Goal: Task Accomplishment & Management: Complete application form

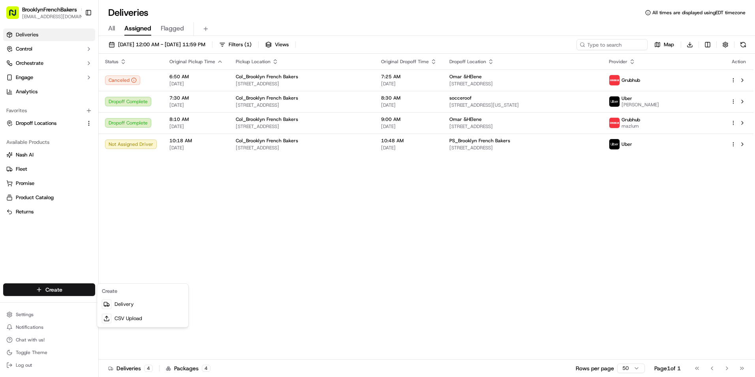
click at [158, 305] on link "Delivery" at bounding box center [143, 304] width 88 height 14
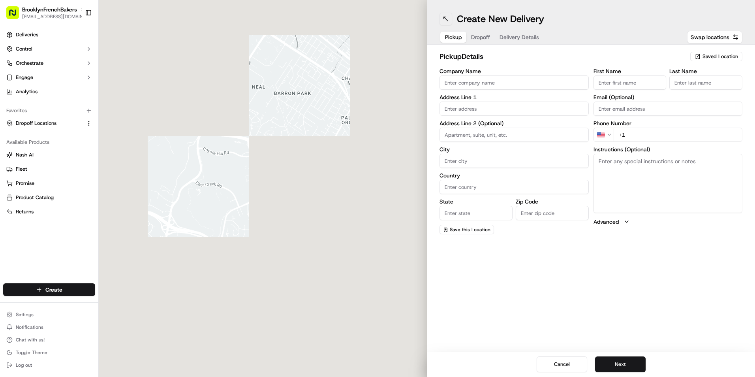
click at [444, 22] on button at bounding box center [445, 19] width 13 height 13
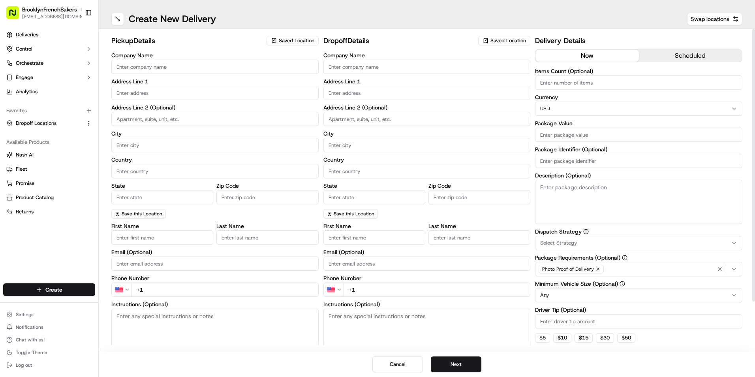
click at [296, 41] on span "Saved Location" at bounding box center [297, 40] width 36 height 7
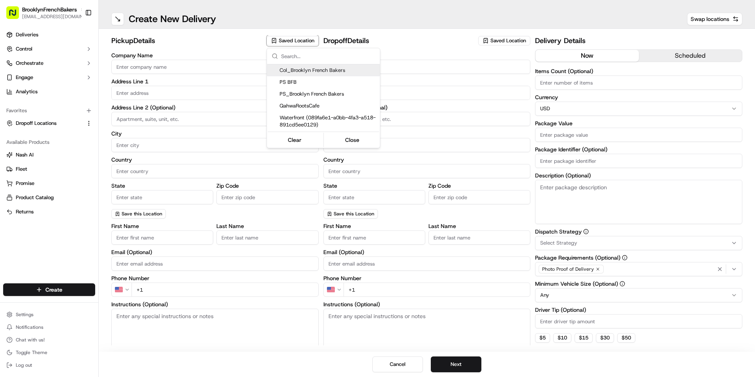
click at [292, 75] on div "Col_Brooklyn French Bakers" at bounding box center [323, 70] width 113 height 12
type input "Col_Brooklyn French Bakers"
type input "[STREET_ADDRESS]"
type input "[GEOGRAPHIC_DATA]"
type input "US"
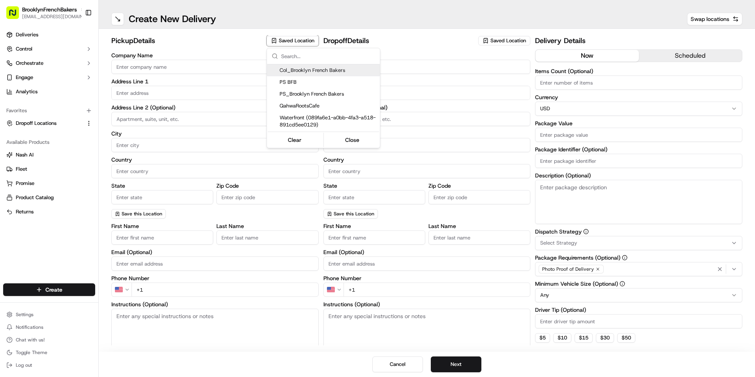
type input "NY"
type input "11231"
type input "BFB"
type input "Bakery"
type input "[PHONE_NUMBER]"
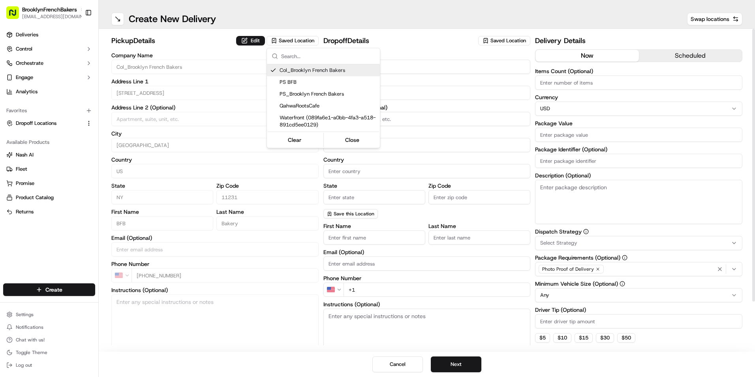
click at [491, 37] on html "BrooklynFrenchBakers [EMAIL_ADDRESS][DOMAIN_NAME] Toggle Sidebar Deliveries Con…" at bounding box center [377, 188] width 755 height 377
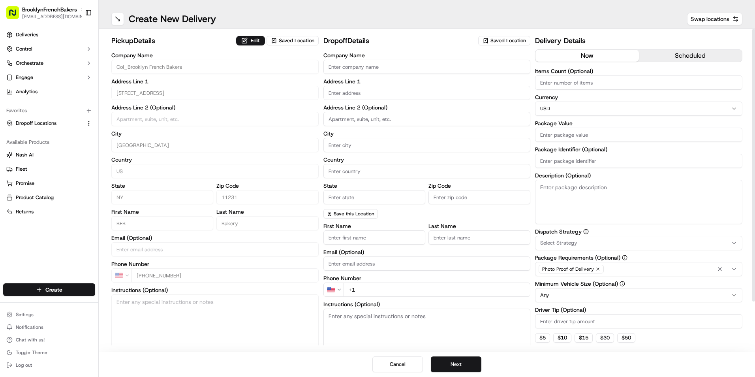
click at [491, 37] on div "Saved Location" at bounding box center [504, 40] width 52 height 9
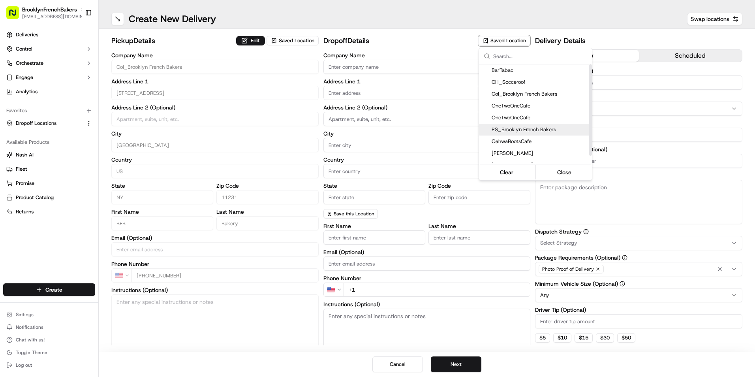
click at [509, 124] on div "PS_Brooklyn French Bakers" at bounding box center [535, 130] width 113 height 12
type input "PS_Brooklyn French Bakers"
type input "[STREET_ADDRESS]"
type input "[GEOGRAPHIC_DATA]"
type input "US"
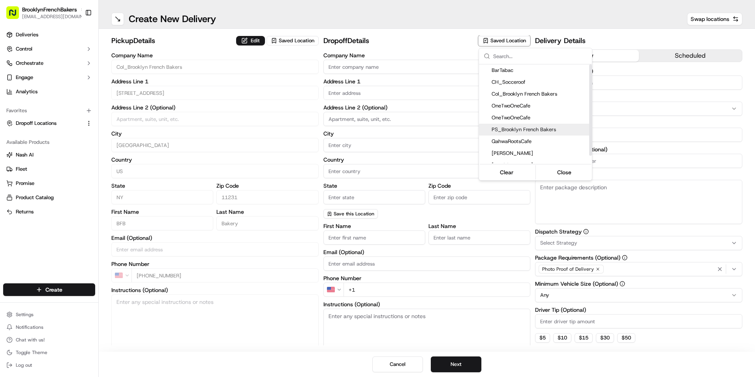
type input "NY"
type input "11215"
type input "BFB"
type input "PSlope"
type input "[PHONE_NUMBER]"
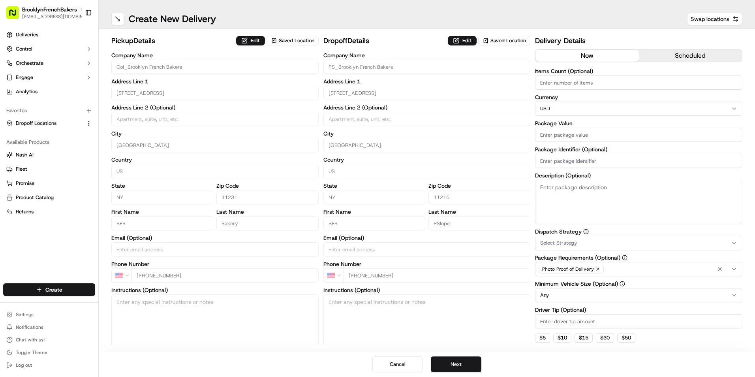
click at [606, 72] on html "BrooklynFrenchBakers [EMAIL_ADDRESS][DOMAIN_NAME] Toggle Sidebar Deliveries Con…" at bounding box center [377, 188] width 755 height 377
click at [606, 83] on input "Items Count (Optional)" at bounding box center [638, 82] width 207 height 14
type input "20"
click at [550, 135] on input "Package Value" at bounding box center [638, 134] width 207 height 14
type input "130"
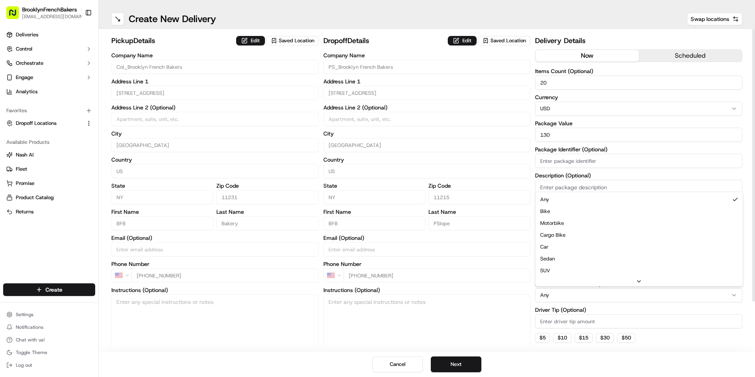
click at [570, 294] on html "BrooklynFrenchBakers [EMAIL_ADDRESS][DOMAIN_NAME] Toggle Sidebar Deliveries Con…" at bounding box center [377, 188] width 755 height 377
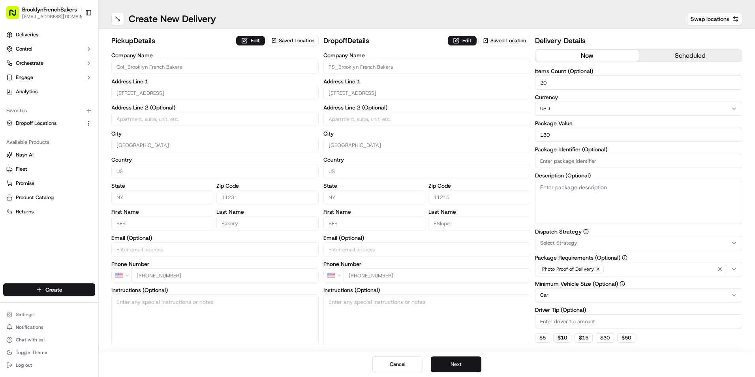
click at [477, 362] on button "Next" at bounding box center [456, 364] width 51 height 16
click at [558, 192] on textarea "Description (Optional)" at bounding box center [638, 202] width 207 height 44
type textarea "NO BIKE VERY FRAGILE"
click at [464, 364] on button "Submit" at bounding box center [456, 364] width 51 height 16
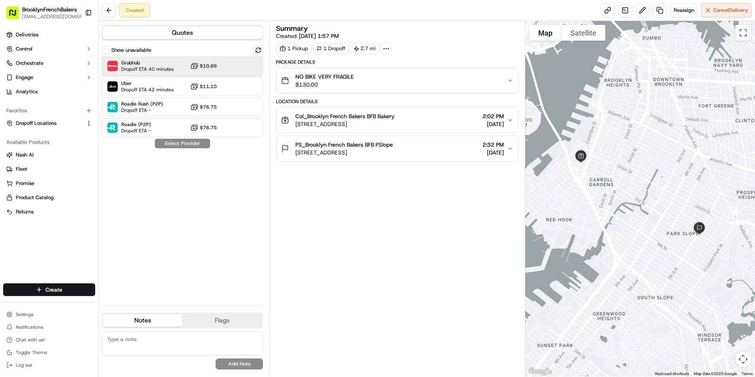
click at [159, 69] on span "Dropoff ETA 40 minutes" at bounding box center [147, 69] width 52 height 6
click at [169, 143] on button "Assign Provider" at bounding box center [182, 143] width 56 height 9
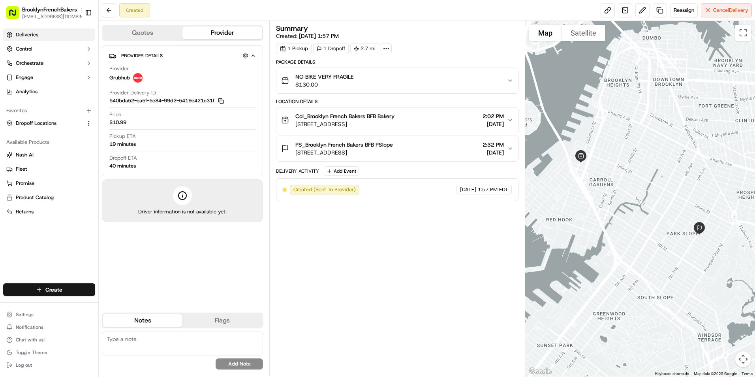
click at [60, 34] on link "Deliveries" at bounding box center [49, 34] width 92 height 13
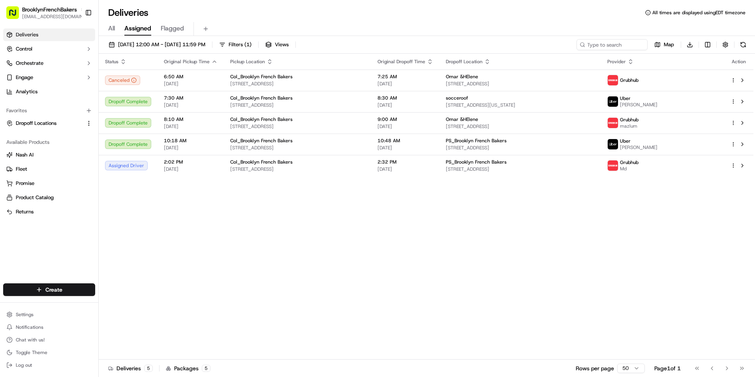
click at [483, 253] on div "Status Original Pickup Time Pickup Location Original Dropoff Time Dropoff Locat…" at bounding box center [426, 207] width 654 height 306
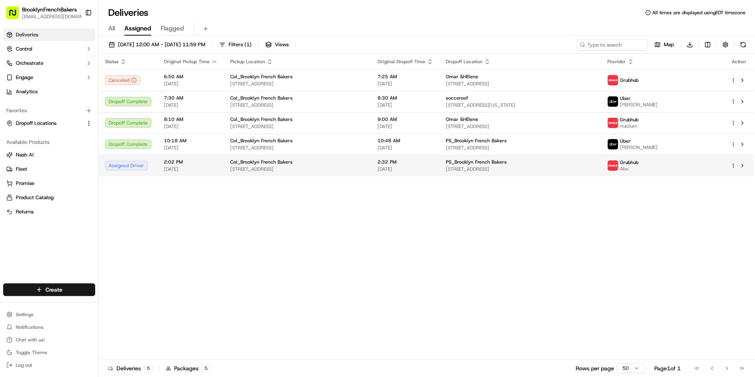
click at [219, 169] on td "2:02 PM [DATE]" at bounding box center [190, 165] width 66 height 21
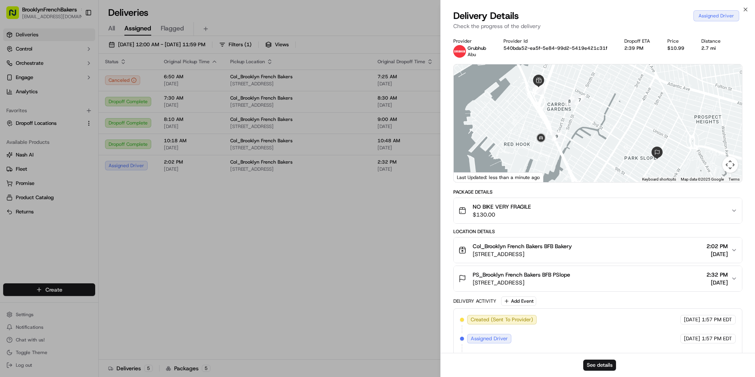
click at [529, 105] on div at bounding box center [598, 123] width 288 height 118
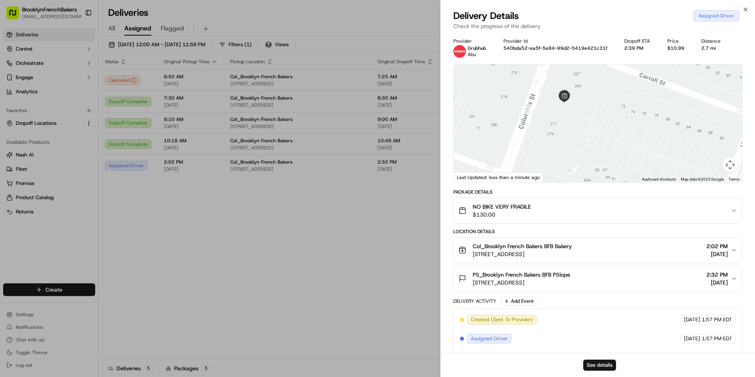
click at [578, 167] on img "5" at bounding box center [574, 169] width 17 height 17
click at [532, 109] on img "3" at bounding box center [529, 109] width 17 height 17
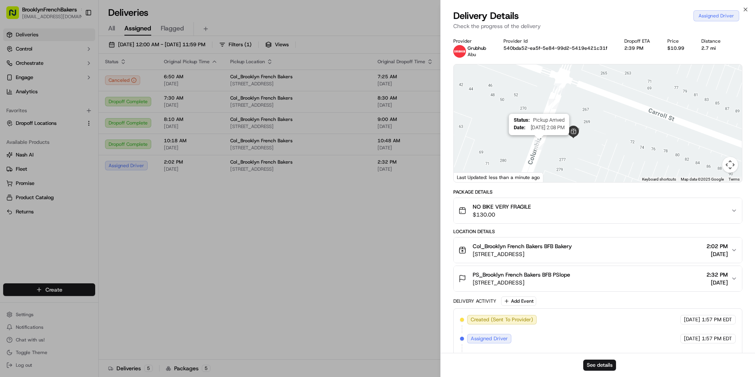
click at [558, 92] on img "1" at bounding box center [559, 88] width 17 height 17
click at [639, 135] on div "Status : Pickup Arrived Date : [DATE] 2:04 PM" at bounding box center [598, 123] width 288 height 118
click at [551, 110] on img "4" at bounding box center [552, 108] width 17 height 17
click at [548, 127] on img "6" at bounding box center [546, 125] width 17 height 17
click at [539, 150] on img "3" at bounding box center [537, 149] width 17 height 17
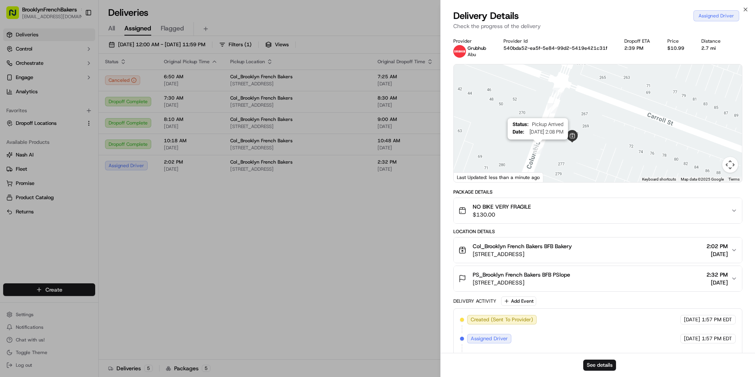
click at [722, 16] on div "Assigned Driver" at bounding box center [716, 15] width 46 height 11
click at [719, 20] on div "Assigned Driver" at bounding box center [716, 15] width 46 height 11
click at [747, 9] on icon "button" at bounding box center [745, 9] width 6 height 6
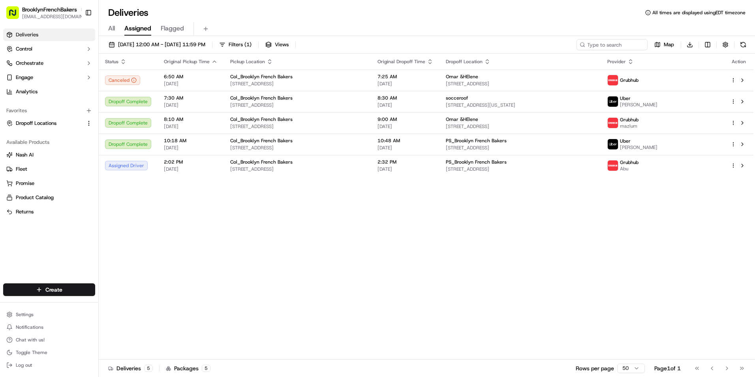
click at [113, 27] on span "All" at bounding box center [111, 28] width 7 height 9
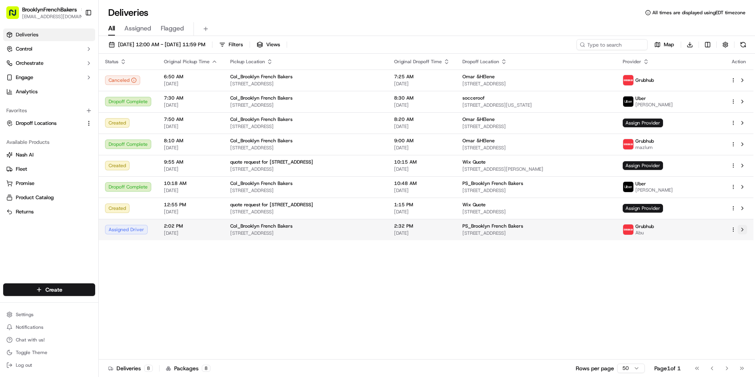
click at [746, 227] on button at bounding box center [741, 229] width 9 height 9
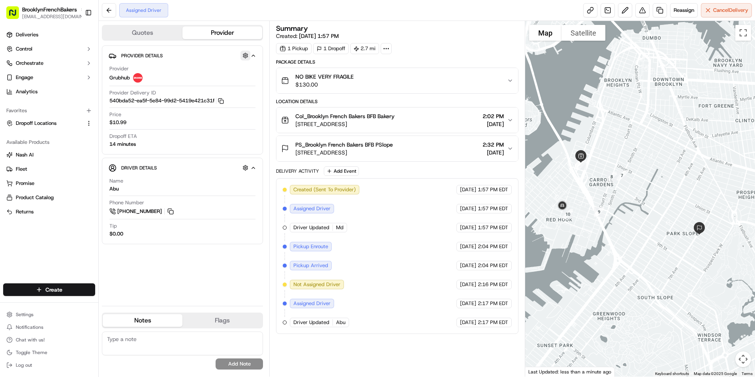
click at [242, 53] on button "button" at bounding box center [245, 56] width 10 height 10
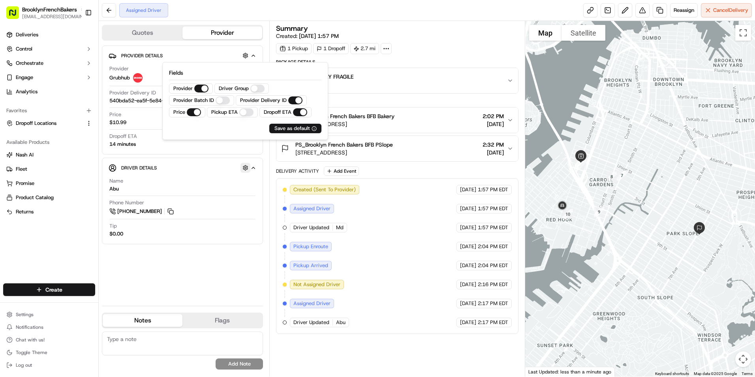
click at [247, 168] on button "button" at bounding box center [245, 168] width 10 height 10
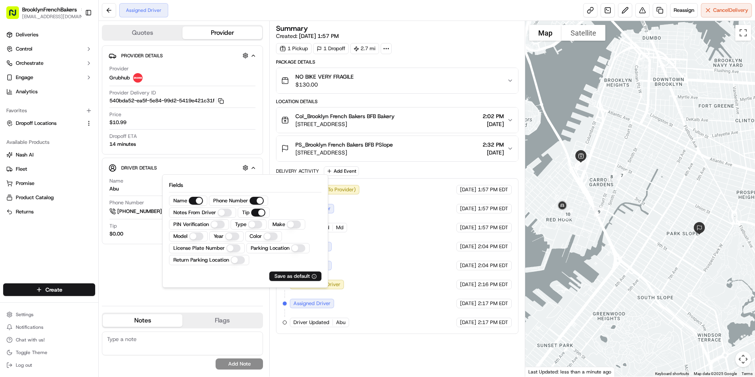
click at [131, 286] on div "Provider Details Hidden ( 3 ) Provider Grubhub Provider Delivery ID 540bda52-ea…" at bounding box center [182, 172] width 161 height 254
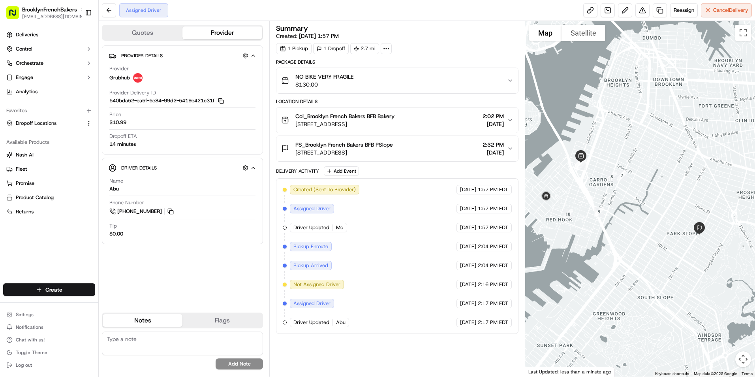
click at [549, 196] on img at bounding box center [545, 196] width 19 height 19
